Goal: Entertainment & Leisure: Browse casually

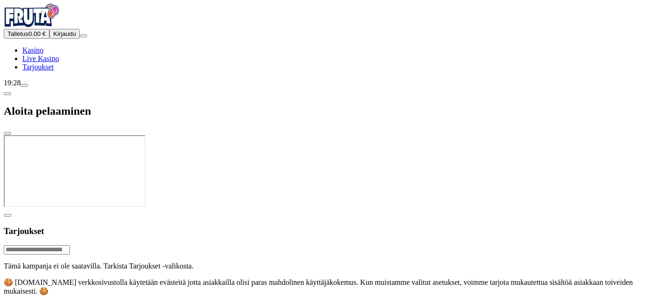
click at [53, 37] on span "Kirjaudu" at bounding box center [64, 33] width 23 height 7
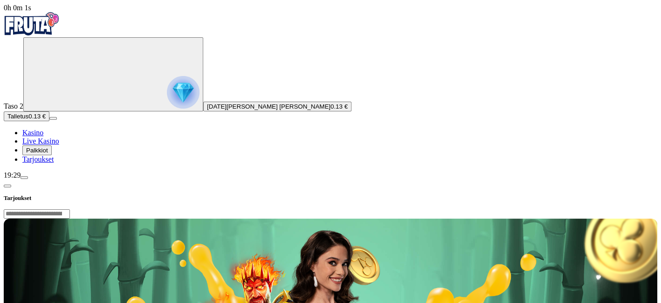
click at [48, 154] on span "Palkkiot" at bounding box center [37, 150] width 22 height 7
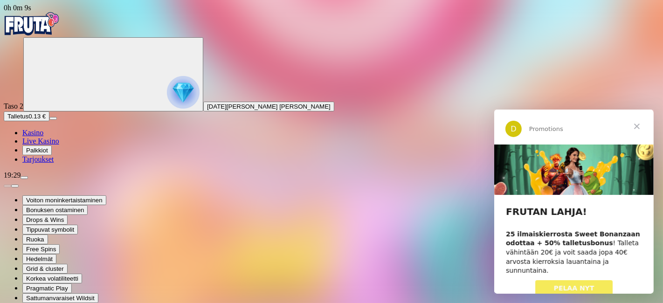
click at [636, 126] on span "Sulje" at bounding box center [637, 127] width 34 height 34
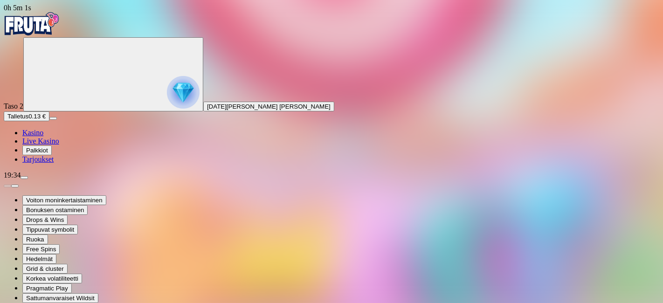
click at [43, 31] on img "Primary" at bounding box center [32, 23] width 56 height 23
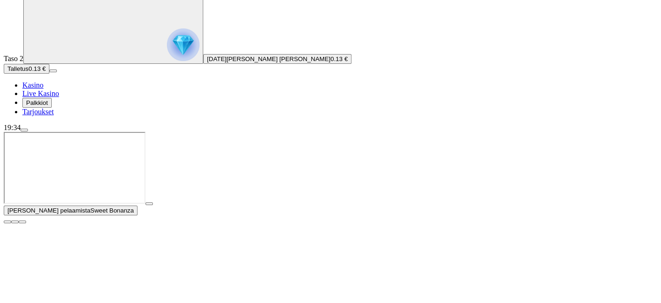
scroll to position [93, 0]
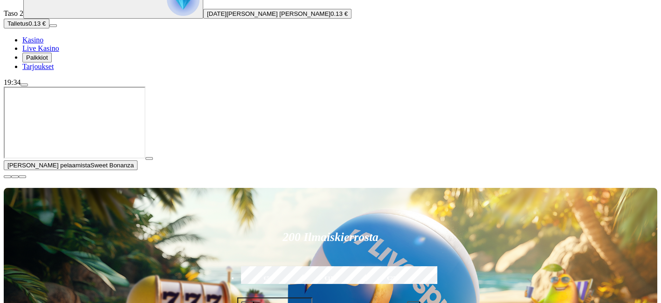
click at [7, 177] on span "close icon" at bounding box center [7, 177] width 0 height 0
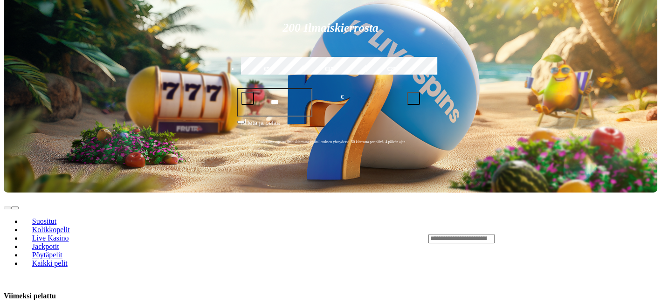
scroll to position [211, 0]
